Goal: Information Seeking & Learning: Learn about a topic

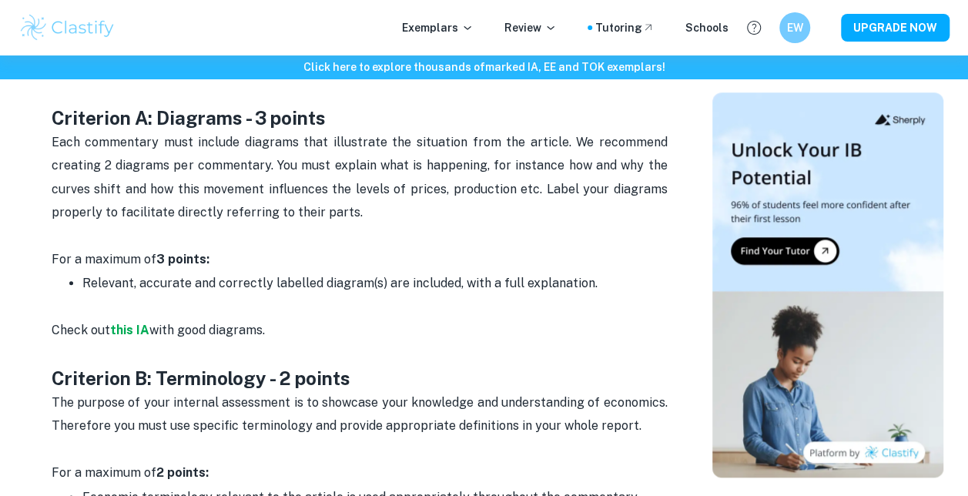
scroll to position [904, 0]
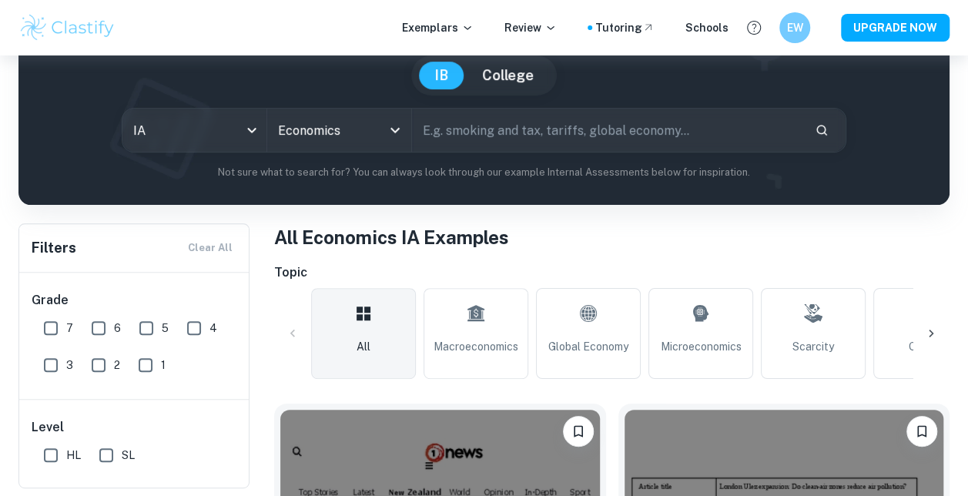
scroll to position [140, 0]
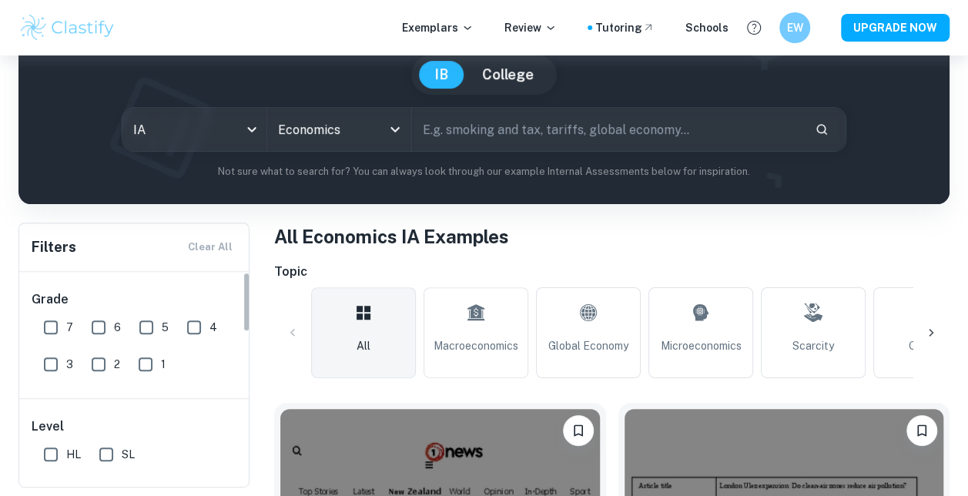
click at [52, 325] on input "7" at bounding box center [50, 327] width 31 height 31
checkbox input "true"
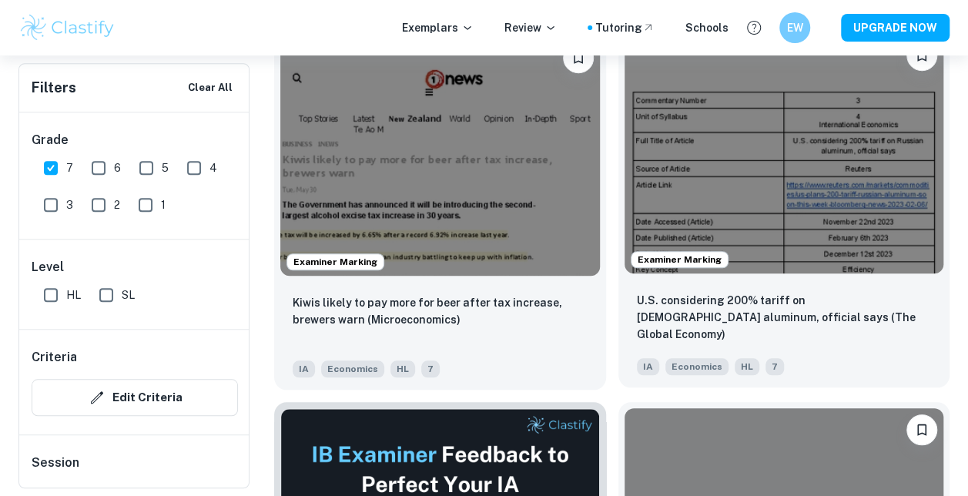
scroll to position [551, 0]
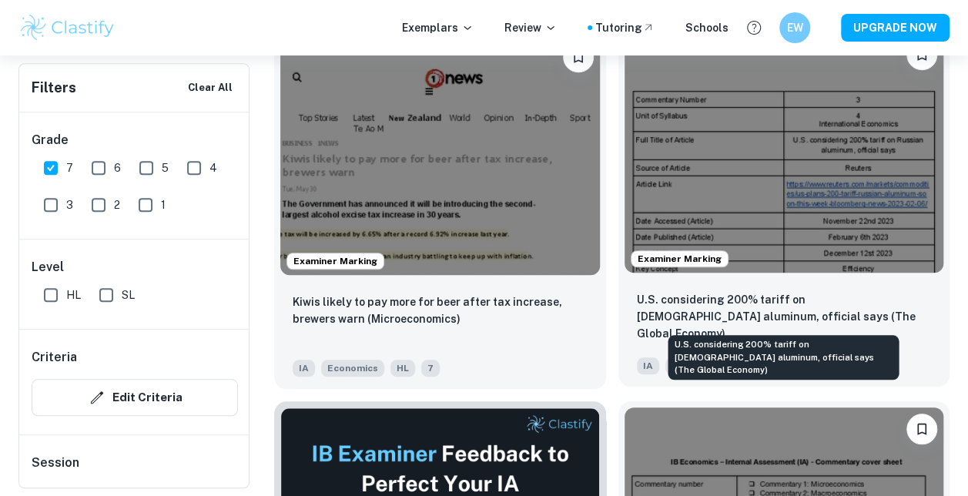
click at [736, 291] on p "U.S. considering 200% tariff on [DEMOGRAPHIC_DATA] aluminum, official says (The…" at bounding box center [784, 316] width 295 height 51
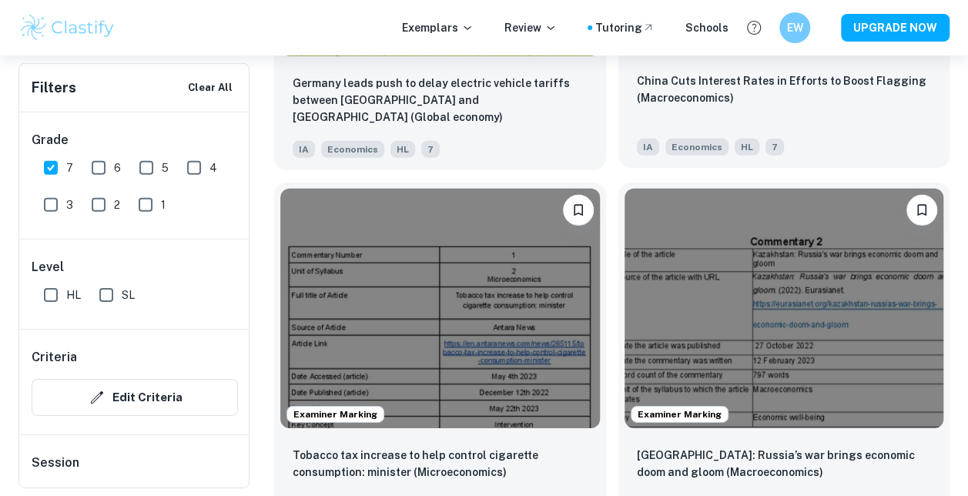
scroll to position [2092, 0]
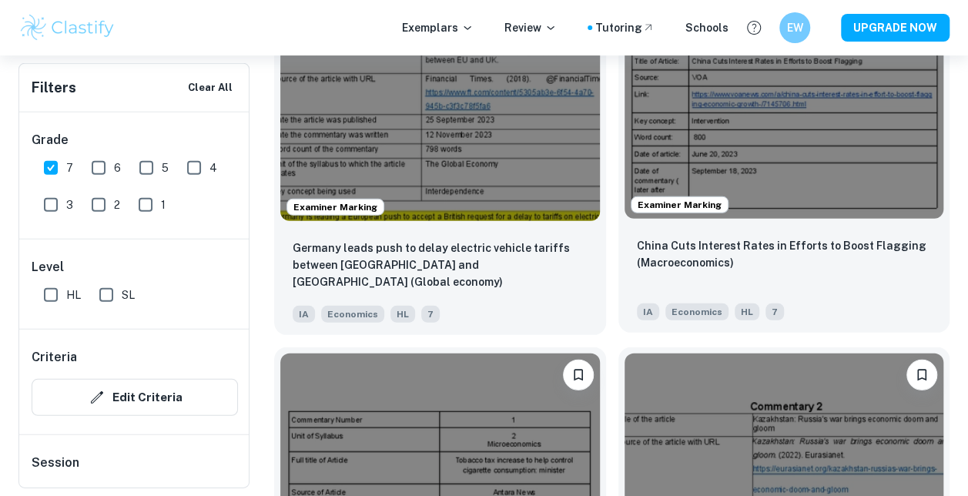
click at [737, 154] on img at bounding box center [785, 100] width 320 height 240
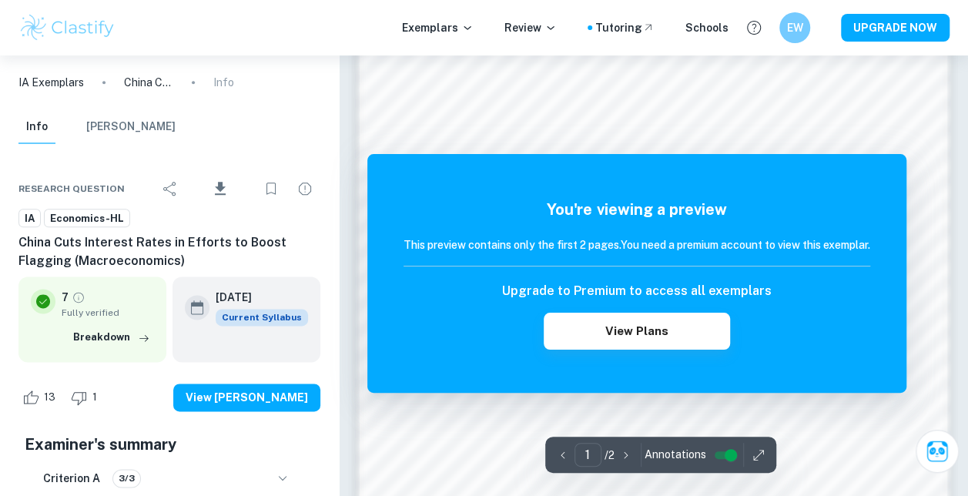
scroll to position [846, 0]
click at [573, 100] on div at bounding box center [645, 96] width 434 height 15
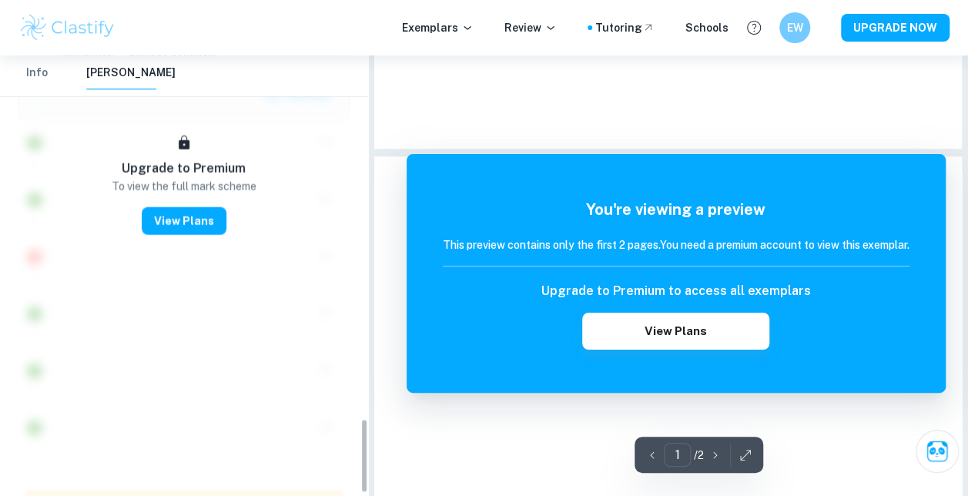
scroll to position [1737, 0]
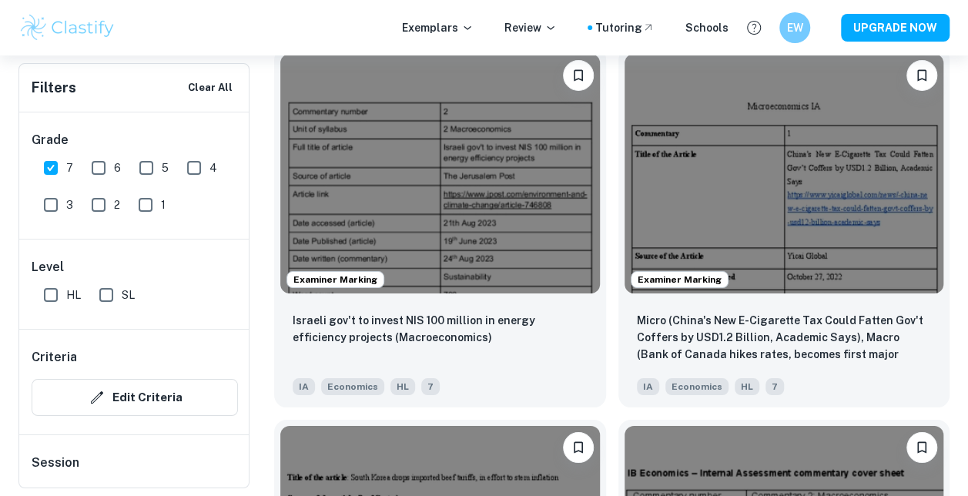
scroll to position [2801, 0]
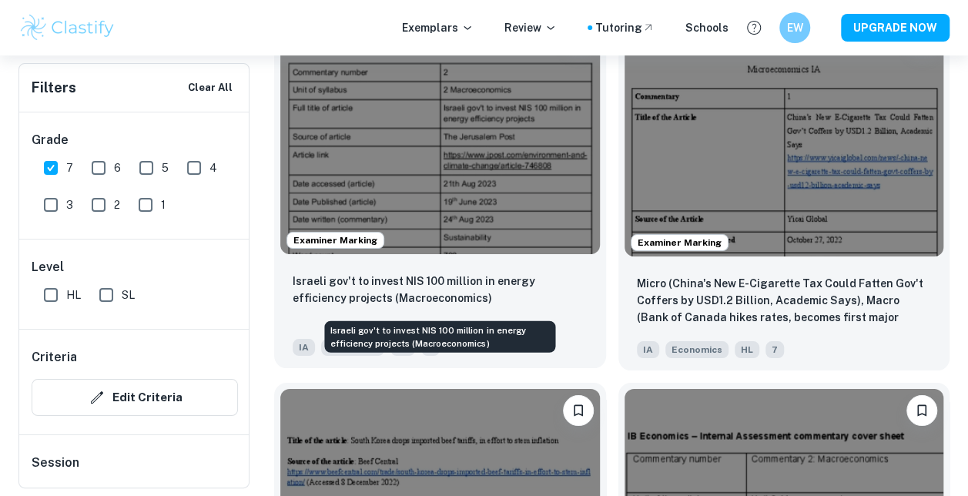
click at [418, 285] on p "Israeli gov't to invest NIS 100 million in energy efficiency projects (Macroeco…" at bounding box center [440, 290] width 295 height 34
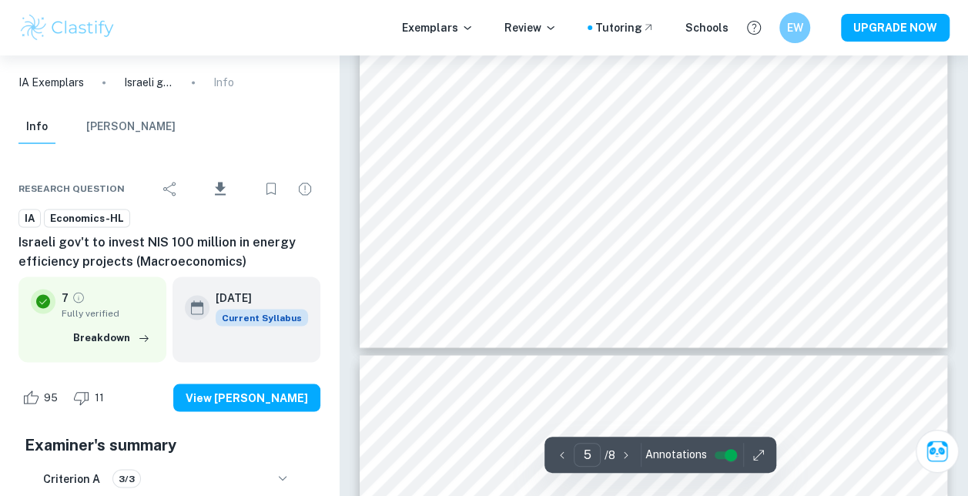
type input "6"
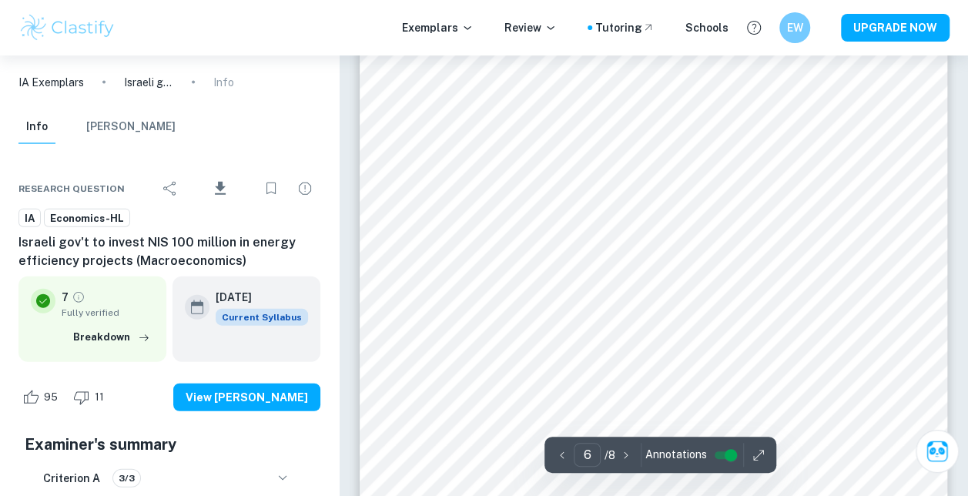
scroll to position [4602, 0]
